Goal: Transaction & Acquisition: Purchase product/service

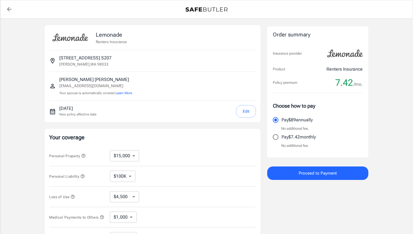
select select "15000"
select select "500"
click at [249, 112] on button "Edit" at bounding box center [246, 111] width 20 height 13
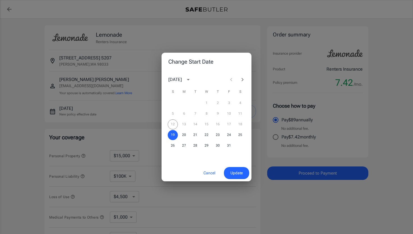
click at [172, 124] on div "12 13 14 15 16 17 18" at bounding box center [206, 125] width 90 height 10
click at [228, 125] on div "12 13 14 15 16 17 18" at bounding box center [206, 125] width 90 height 10
click at [237, 126] on div "12 13 14 15 16 17 18" at bounding box center [206, 125] width 90 height 10
click at [237, 174] on span "Update" at bounding box center [236, 173] width 12 height 7
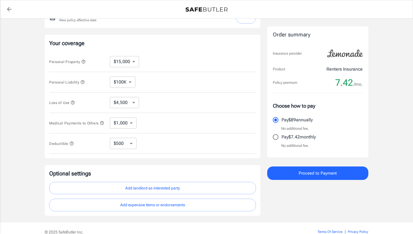
scroll to position [95, 0]
click at [151, 190] on button "Add landlord as interested party" at bounding box center [152, 188] width 207 height 13
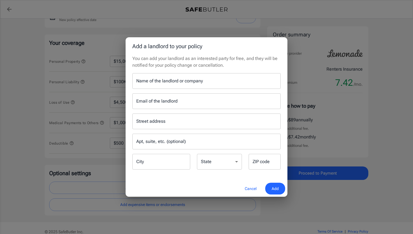
click at [180, 84] on div "Name of the landlord or company Name of the landlord or company" at bounding box center [206, 81] width 148 height 16
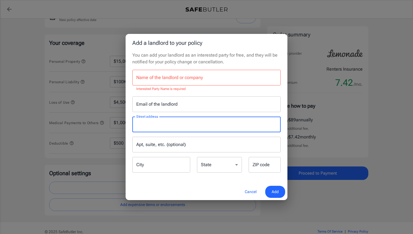
click at [159, 124] on input "Street address" at bounding box center [206, 124] width 143 height 11
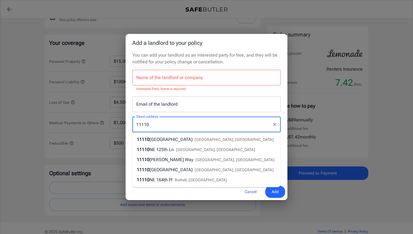
click at [168, 140] on span "[GEOGRAPHIC_DATA]" at bounding box center [170, 139] width 43 height 5
type input "[STREET_ADDRESS]"
type input "[PERSON_NAME]"
select select "WA"
type input "98033"
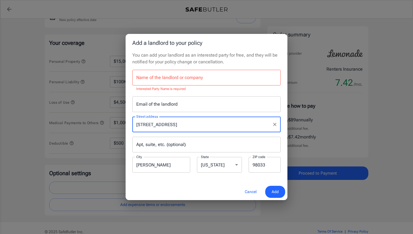
type input "[STREET_ADDRESS]"
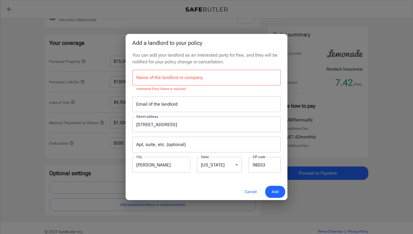
click at [166, 105] on div "Email of the landlord Email of the landlord" at bounding box center [206, 105] width 148 height 16
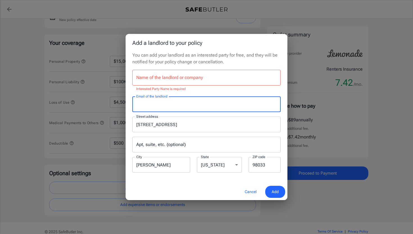
click at [179, 77] on div "Name of the landlord or company Name of the landlord or company Interested Part…" at bounding box center [206, 81] width 148 height 22
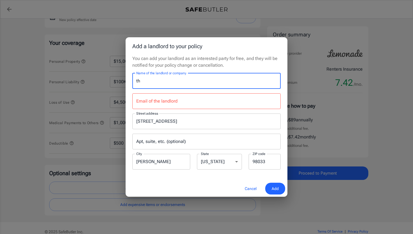
type input "t"
type input "The"
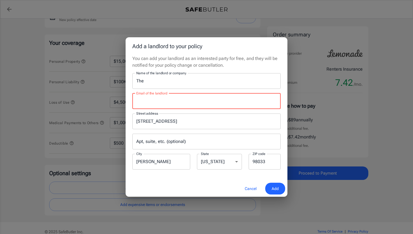
type input "p"
click at [162, 80] on input "The" at bounding box center [206, 81] width 148 height 16
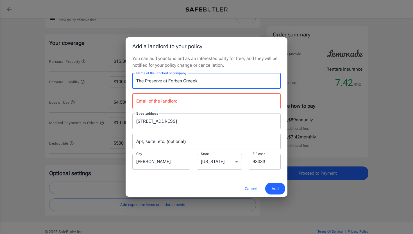
type input "The Preserve at Forbes Creeek"
click at [165, 103] on div "Email of the landlord Email of the landlord" at bounding box center [206, 102] width 148 height 16
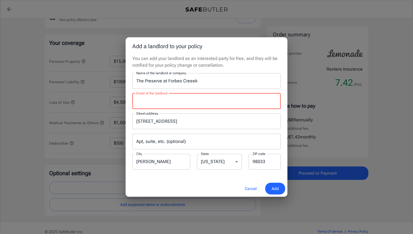
click at [163, 101] on input "Email of the landlord" at bounding box center [206, 102] width 148 height 16
click at [162, 101] on input "Email of the landlord" at bounding box center [206, 102] width 148 height 16
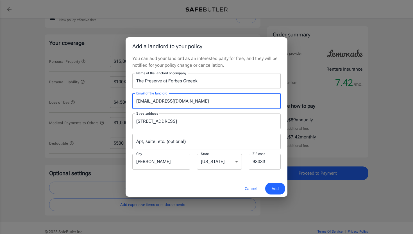
type input "[EMAIL_ADDRESS][DOMAIN_NAME]"
click at [278, 190] on span "Add" at bounding box center [275, 189] width 7 height 7
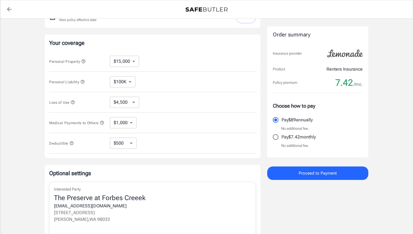
click at [276, 138] on input "Pay $7.42 monthly" at bounding box center [276, 137] width 12 height 12
radio input "true"
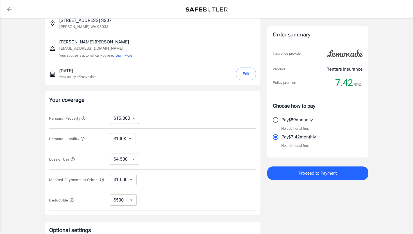
scroll to position [38, 0]
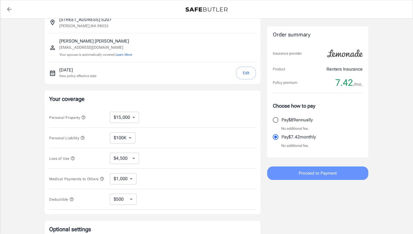
click at [331, 174] on span "Proceed to Payment" at bounding box center [318, 173] width 38 height 7
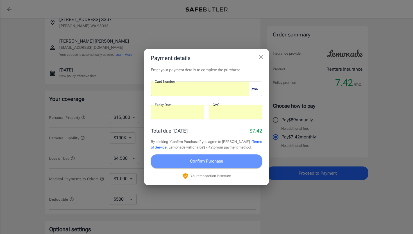
click at [217, 160] on span "Confirm Purchase" at bounding box center [206, 161] width 33 height 7
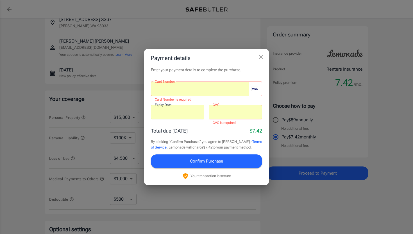
click at [220, 136] on div "Total due [DATE] $7.42 By clicking "Confirm Purchase," you agree to [PERSON_NAM…" at bounding box center [206, 153] width 111 height 52
click at [261, 54] on icon "close" at bounding box center [261, 57] width 7 height 7
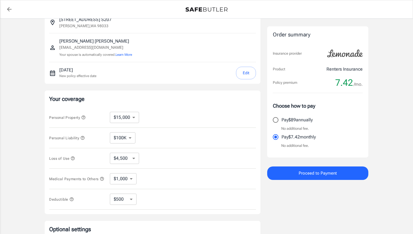
click at [316, 173] on span "Proceed to Payment" at bounding box center [318, 173] width 38 height 7
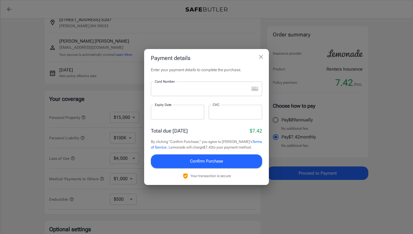
click at [250, 124] on p "​" at bounding box center [235, 123] width 45 height 6
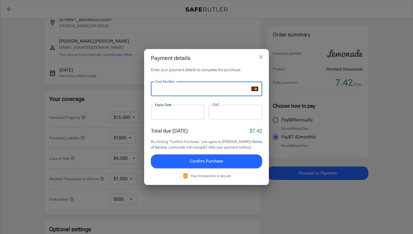
click at [164, 128] on p "Total due [DATE]" at bounding box center [169, 131] width 37 height 8
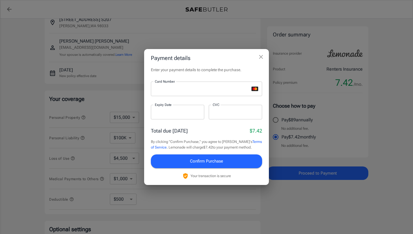
click at [215, 161] on span "Confirm Purchase" at bounding box center [206, 161] width 33 height 7
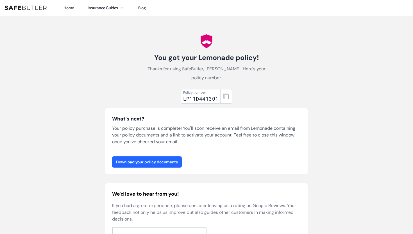
click at [165, 160] on link "Download your policy documents" at bounding box center [147, 162] width 70 height 11
click at [158, 161] on link "Download your policy documents" at bounding box center [147, 162] width 70 height 11
